Goal: Transaction & Acquisition: Download file/media

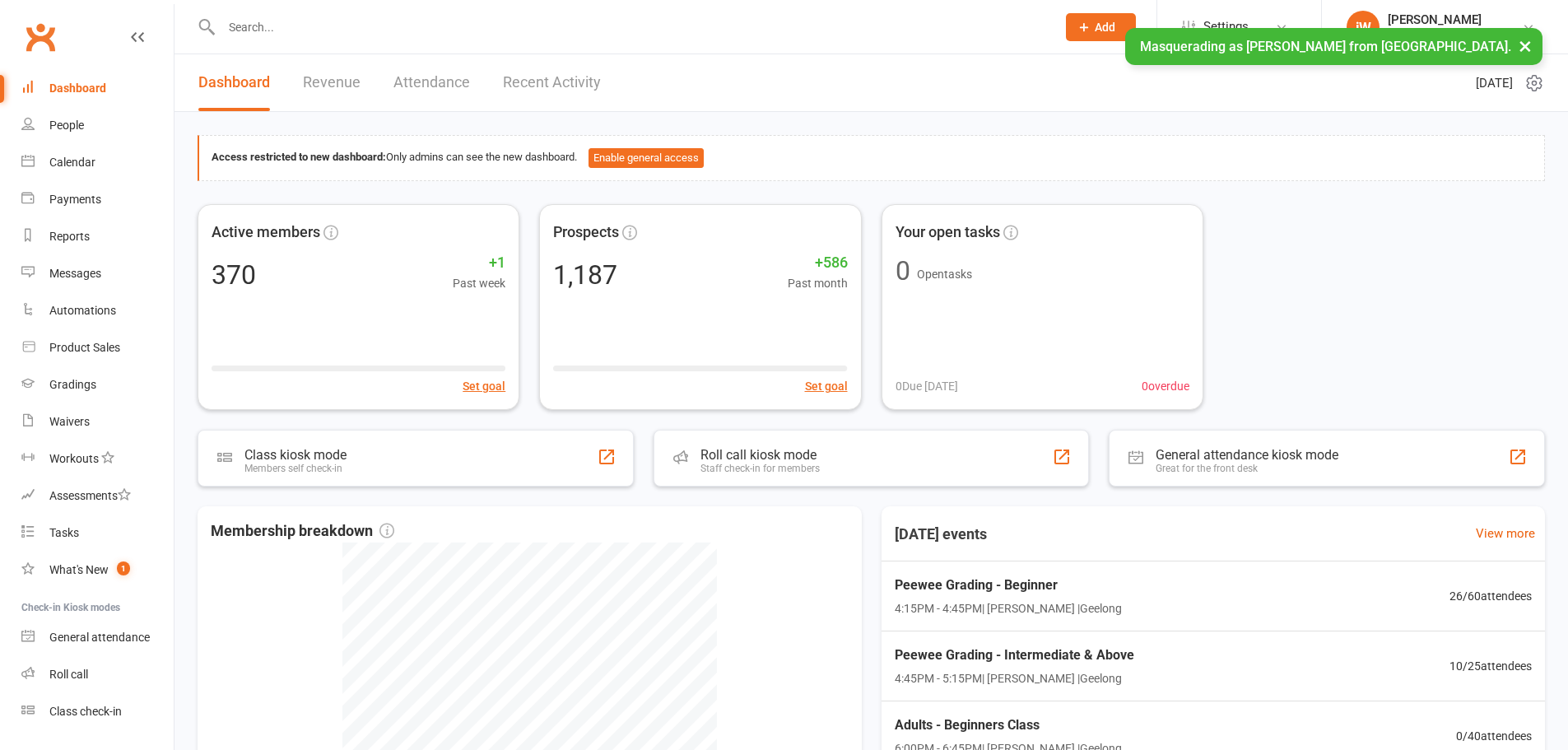
click at [1531, 43] on button "×" at bounding box center [1525, 45] width 30 height 35
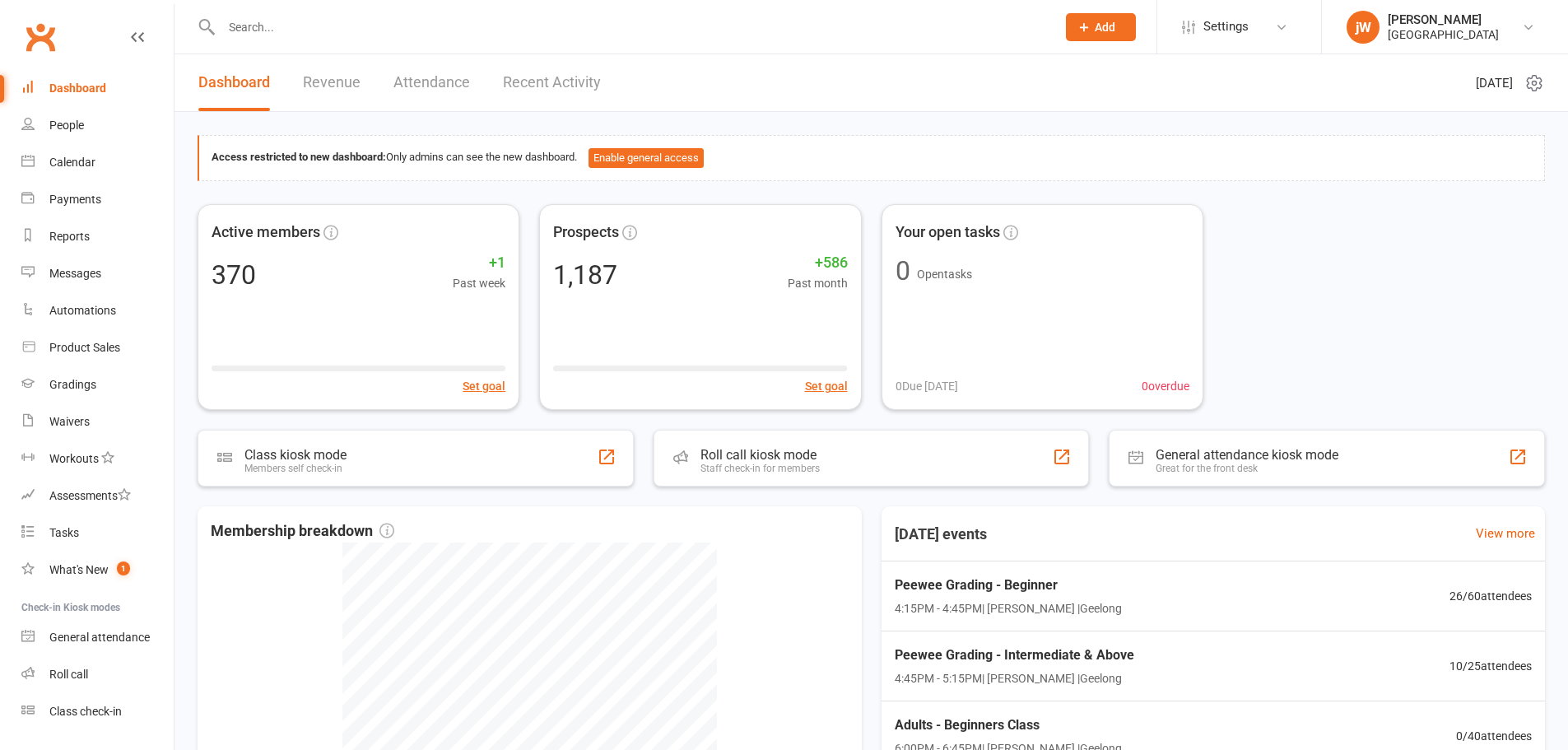
click at [327, 36] on input "text" at bounding box center [630, 27] width 828 height 23
paste input "[EMAIL_ADDRESS][DOMAIN_NAME]"
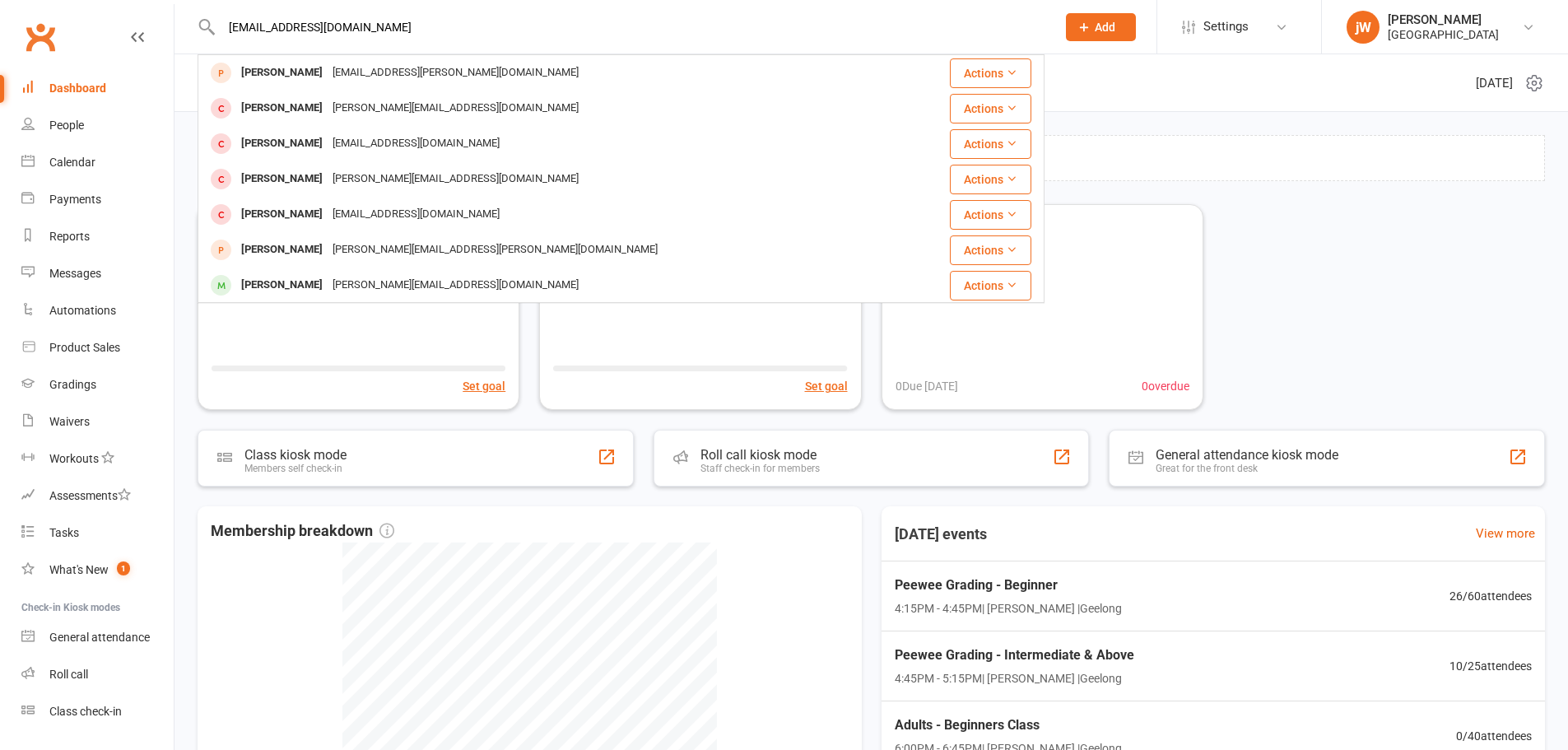
click at [383, 17] on input "[EMAIL_ADDRESS][DOMAIN_NAME]" at bounding box center [630, 27] width 828 height 23
paste input "freeorchid76"
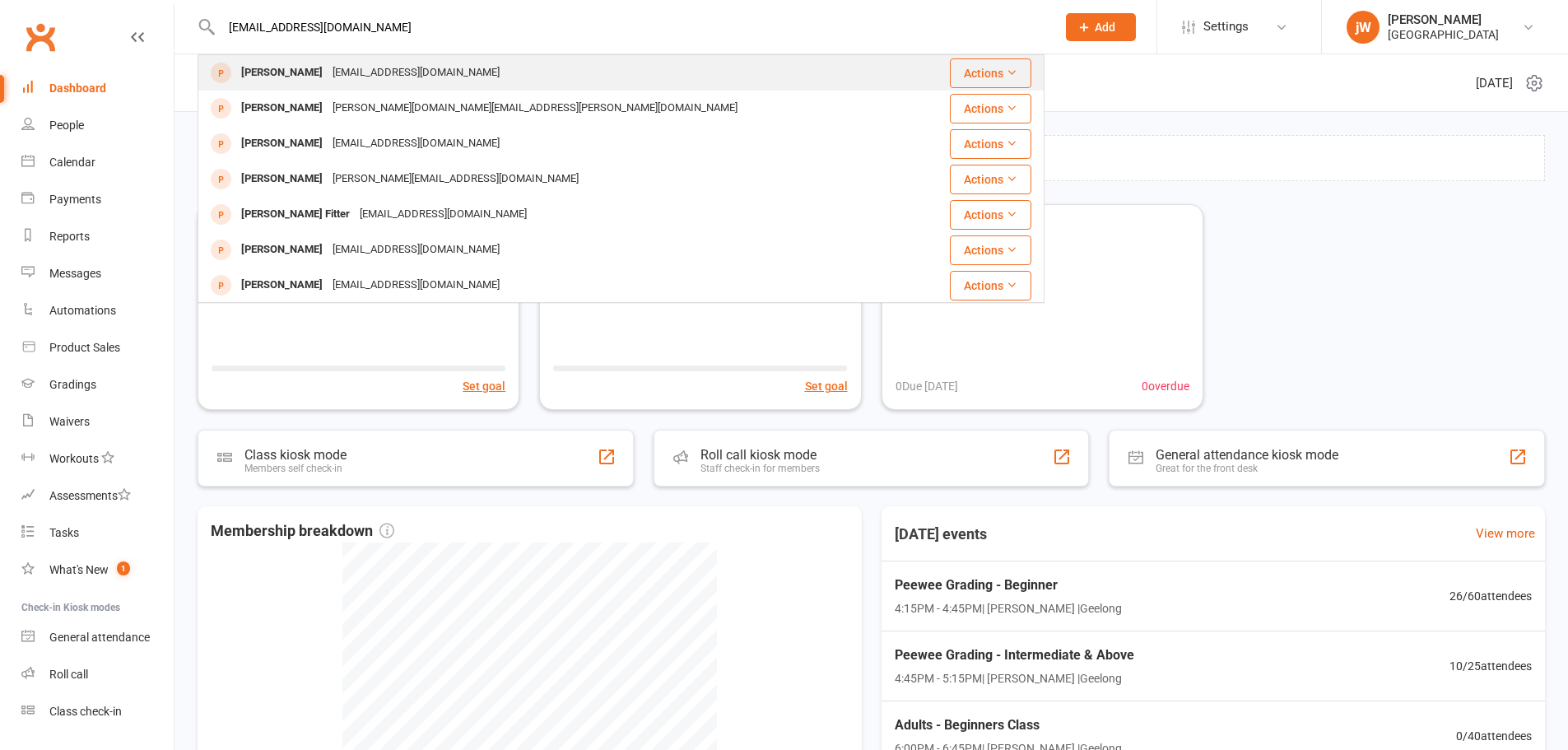
type input "[EMAIL_ADDRESS][DOMAIN_NAME]"
click at [363, 73] on div "[EMAIL_ADDRESS][DOMAIN_NAME]" at bounding box center [415, 73] width 177 height 24
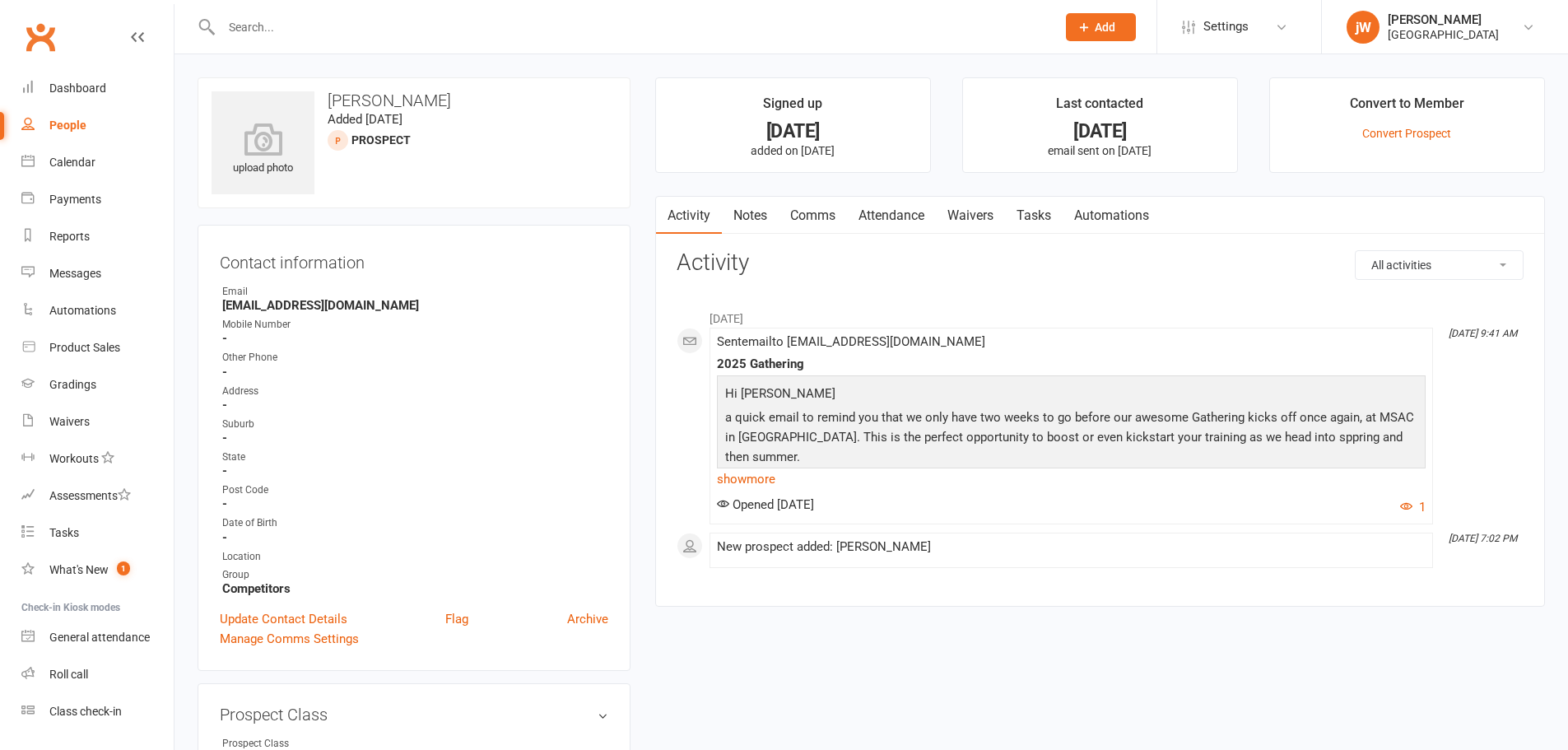
paste input "[EMAIL_ADDRESS][DOMAIN_NAME]"
click at [332, 19] on input "text" at bounding box center [630, 27] width 828 height 23
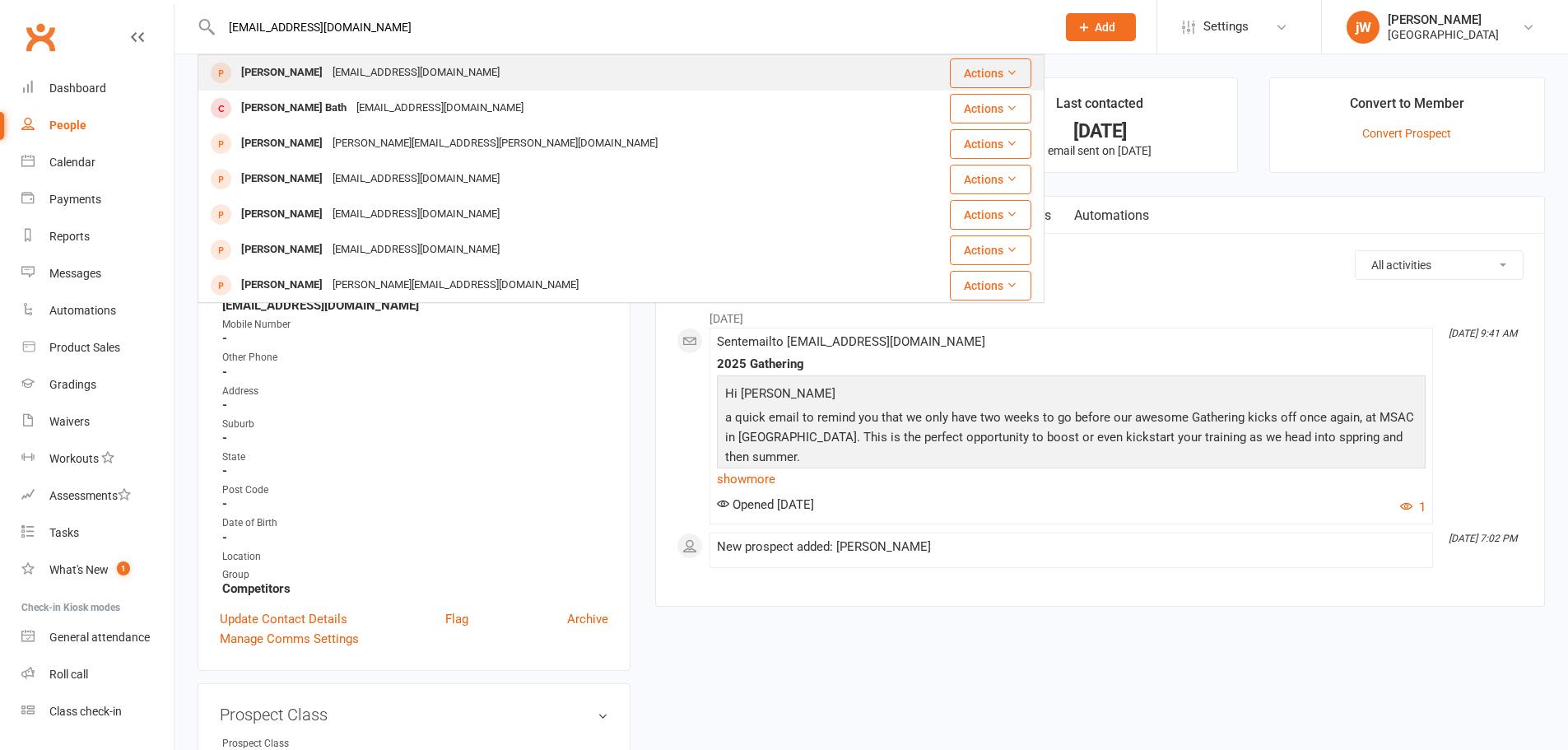
type input "[EMAIL_ADDRESS][DOMAIN_NAME]"
click at [332, 64] on div "[EMAIL_ADDRESS][DOMAIN_NAME]" at bounding box center [415, 73] width 177 height 24
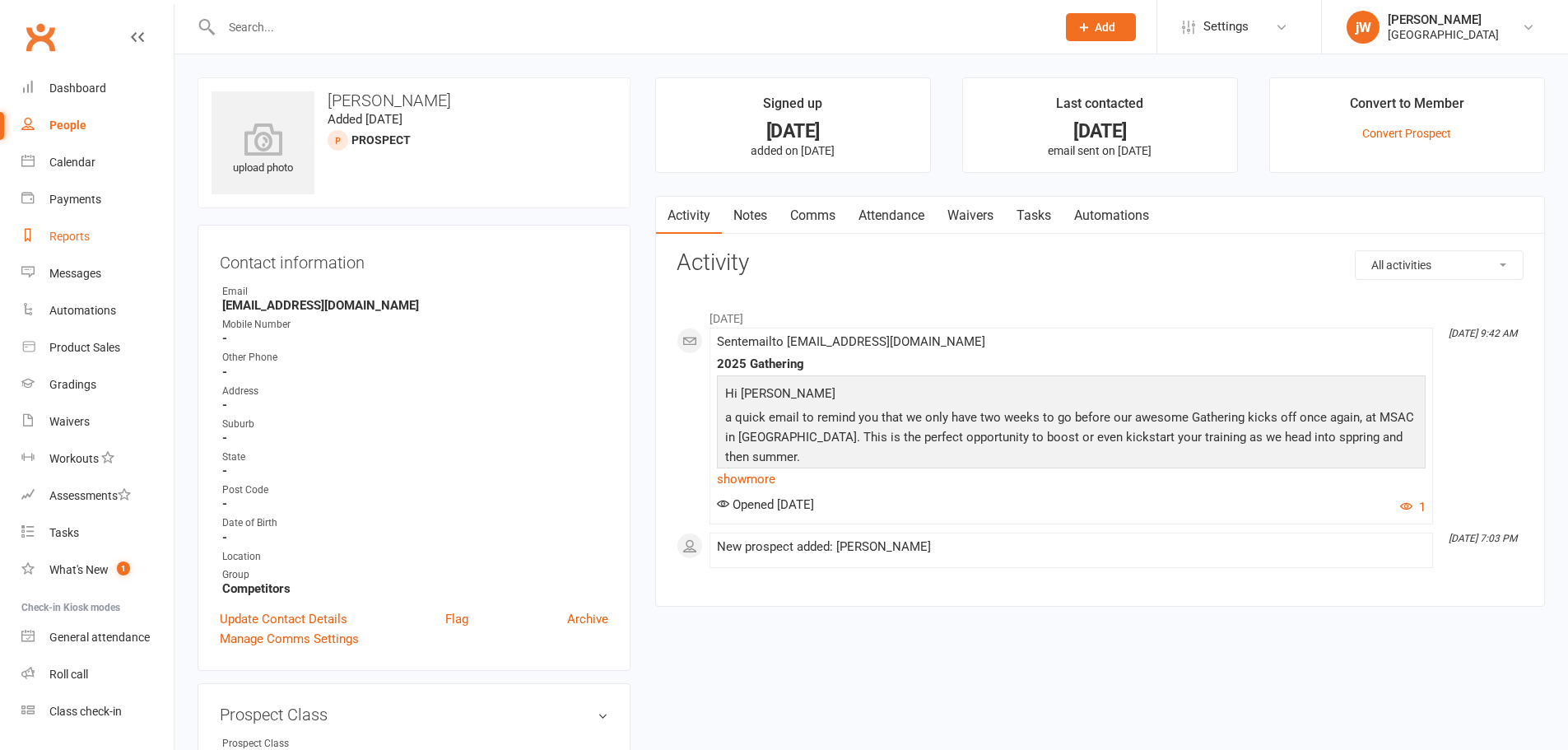
click at [75, 218] on link "Reports" at bounding box center [97, 236] width 153 height 37
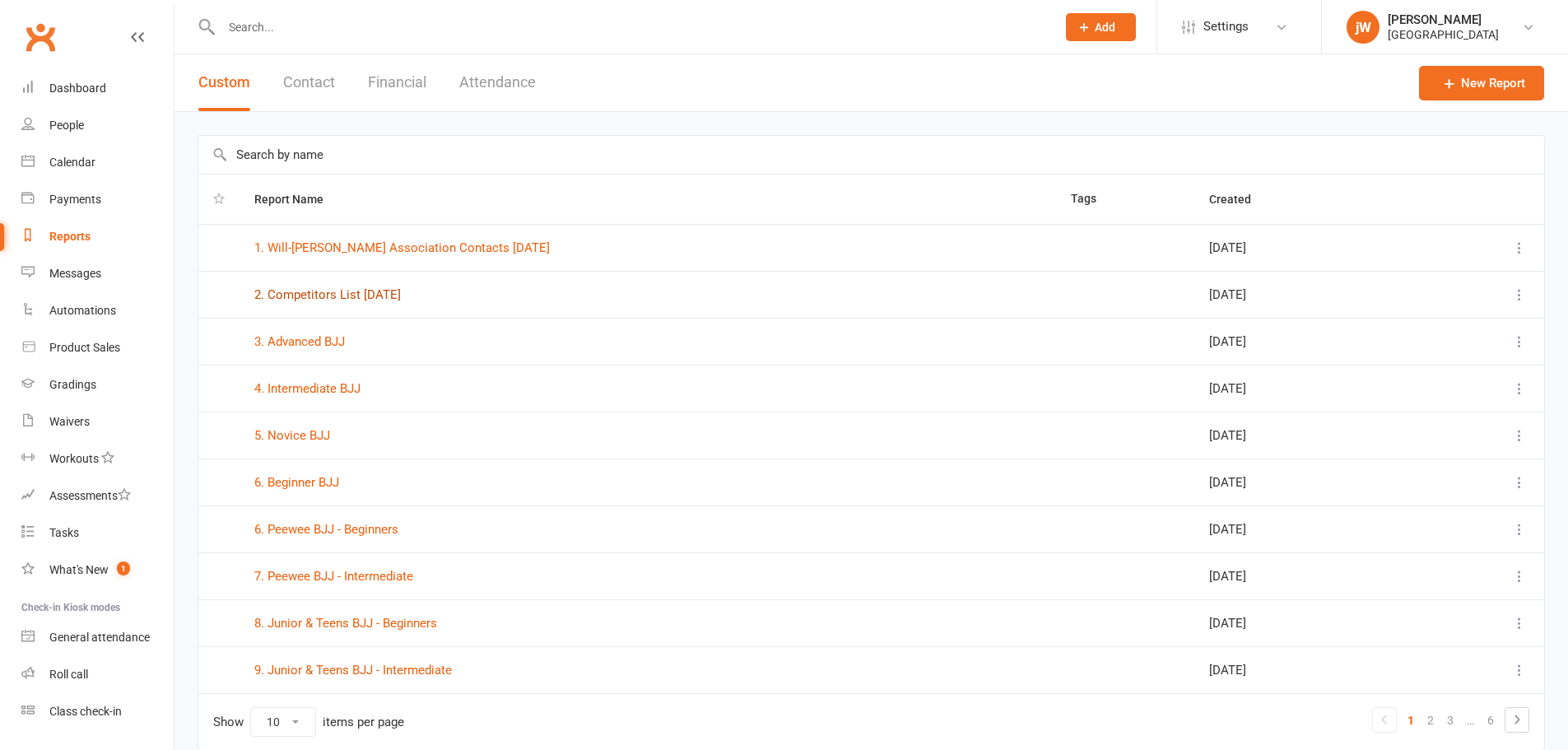
click at [385, 288] on link "2. Competitors List [DATE]" at bounding box center [327, 294] width 147 height 15
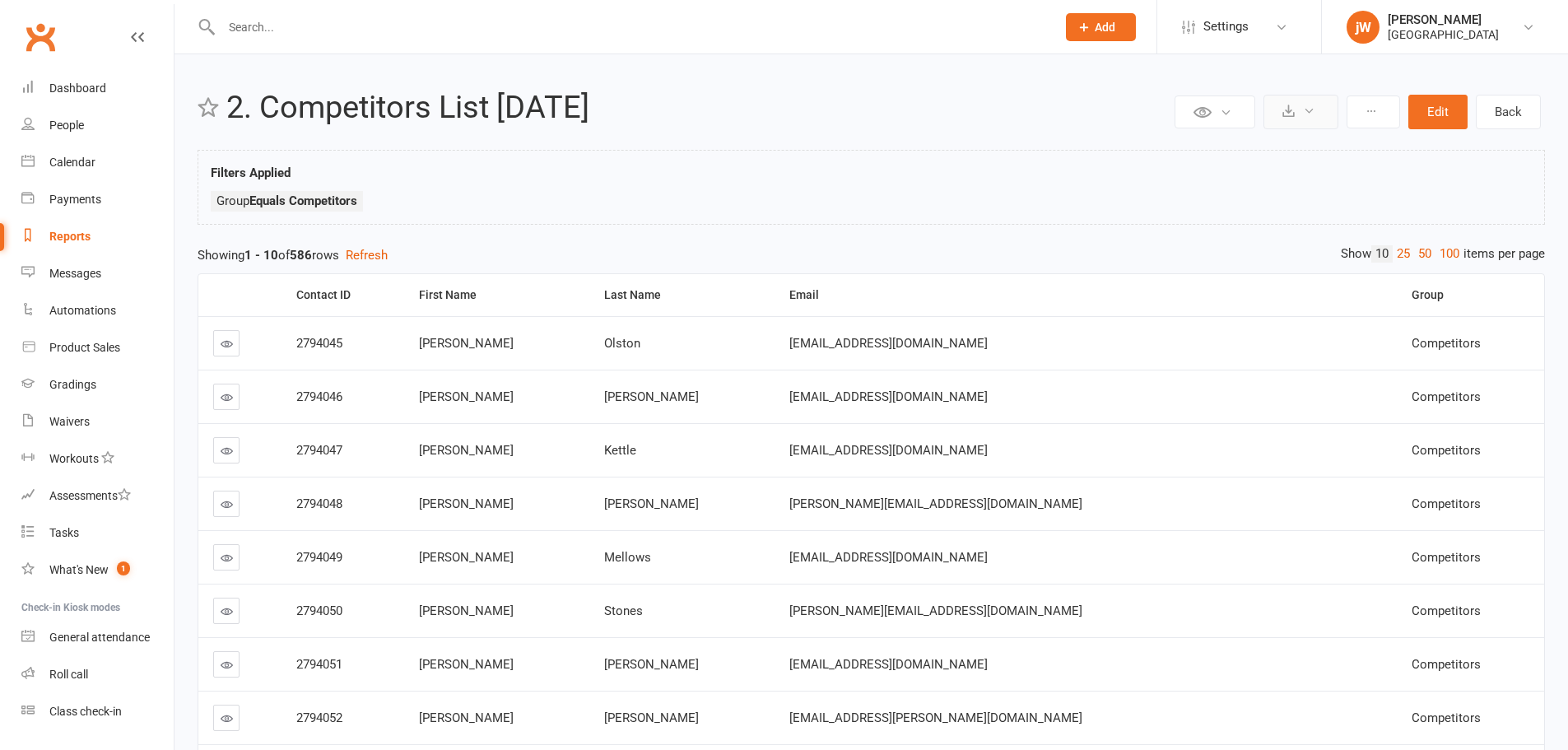
click at [1299, 116] on button at bounding box center [1300, 112] width 75 height 35
click at [1306, 145] on link "Export to CSV" at bounding box center [1250, 151] width 173 height 33
